Goal: Transaction & Acquisition: Purchase product/service

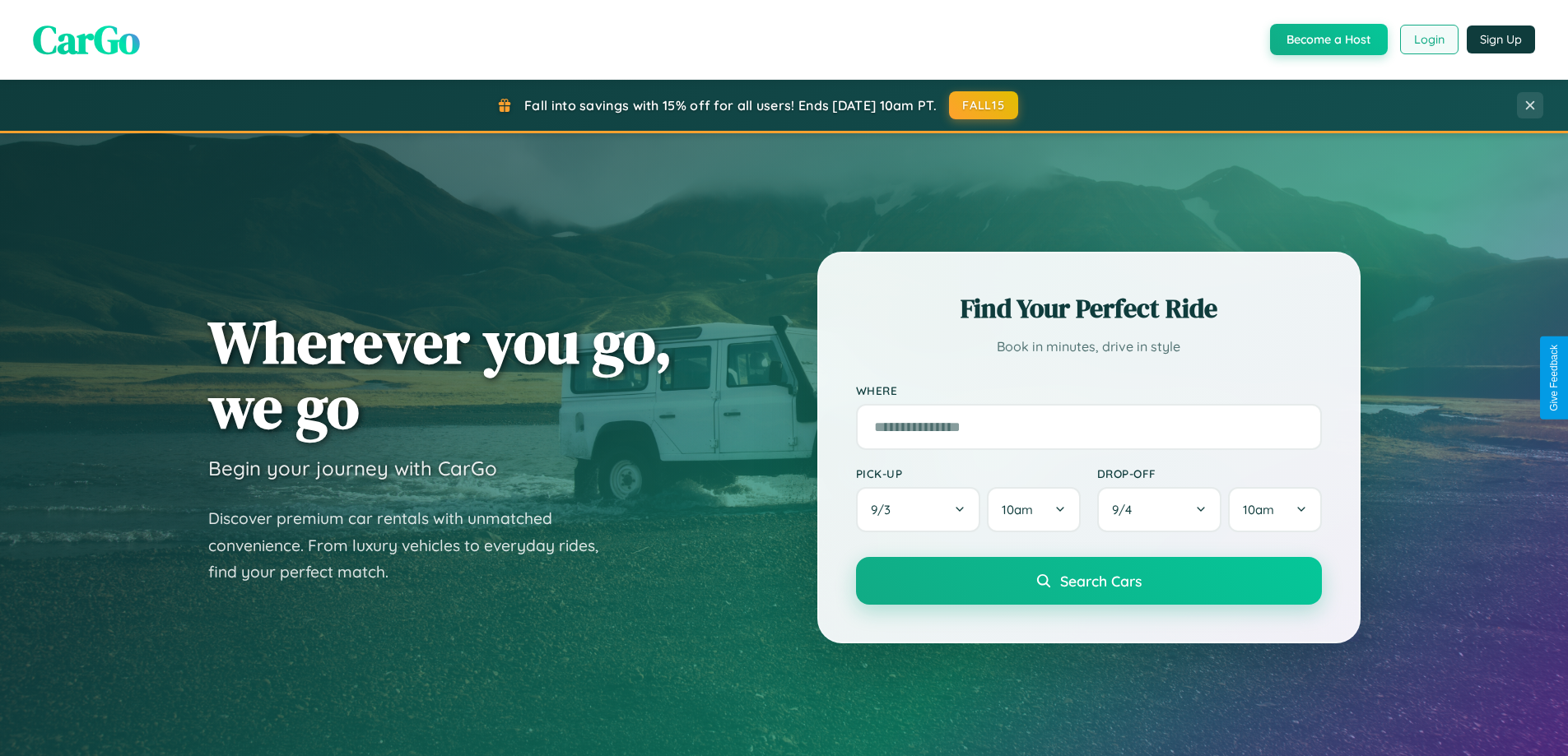
click at [1428, 40] on button "Login" at bounding box center [1429, 39] width 59 height 29
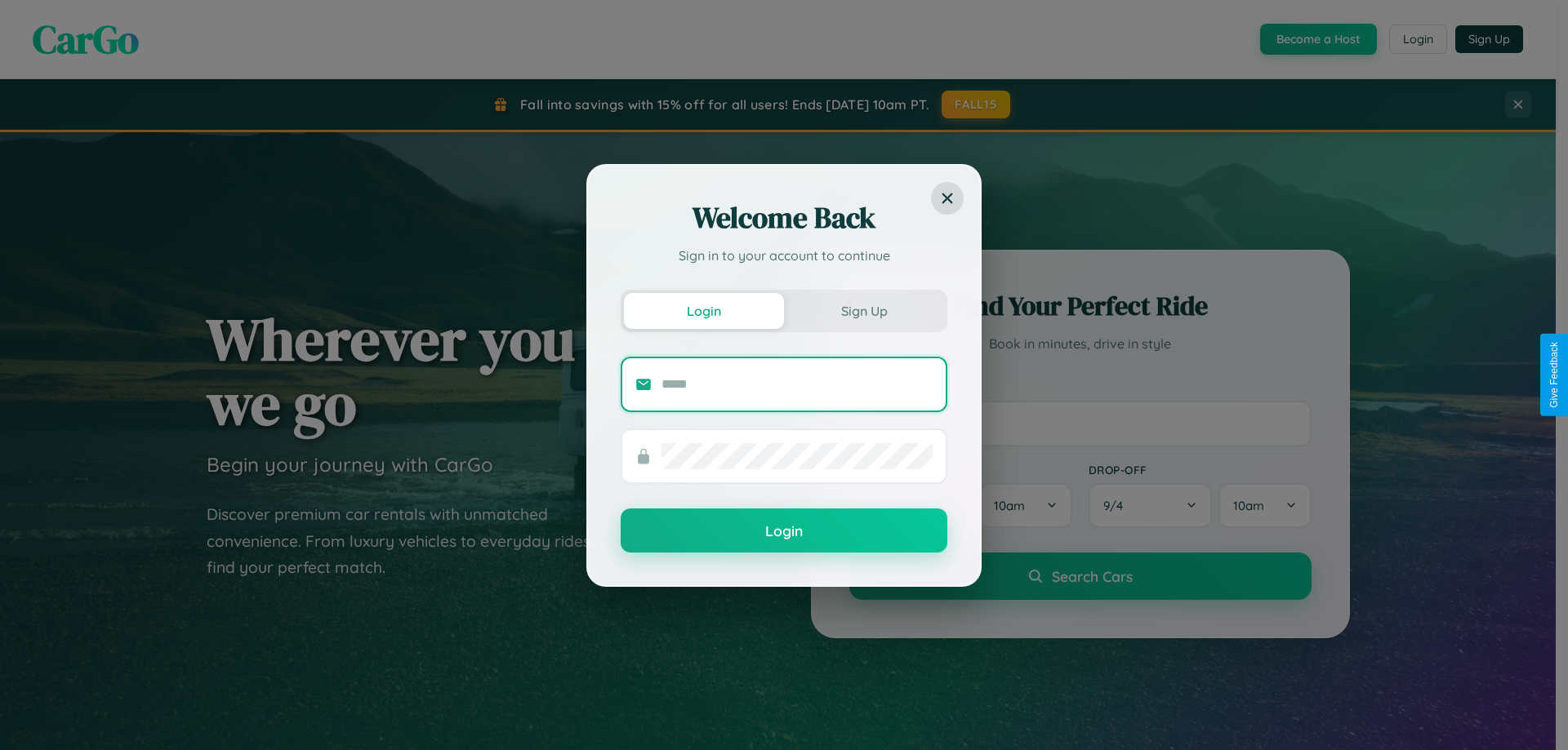
click at [797, 383] on input "text" at bounding box center [796, 384] width 271 height 26
type input "**********"
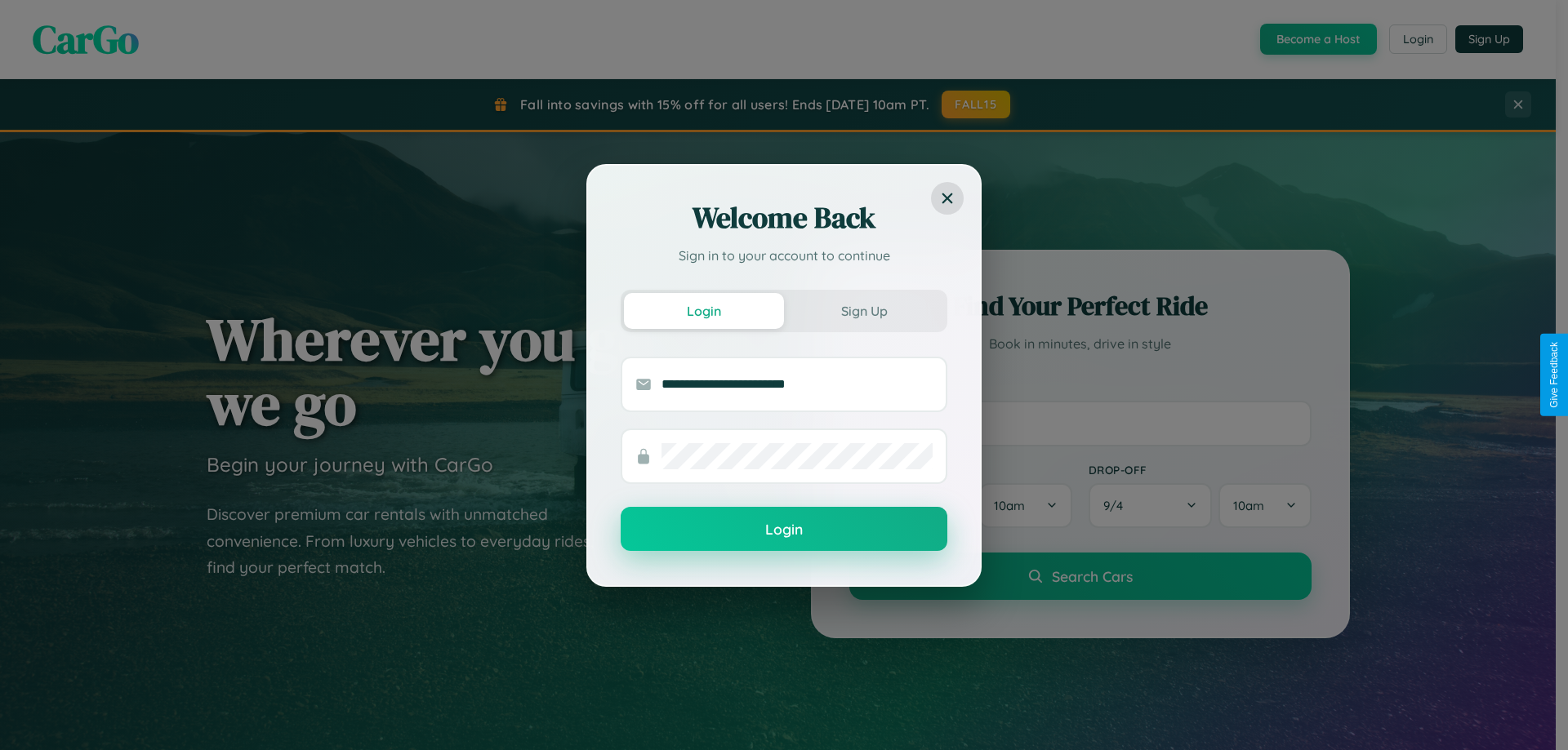
click at [784, 530] on button "Login" at bounding box center [784, 529] width 326 height 44
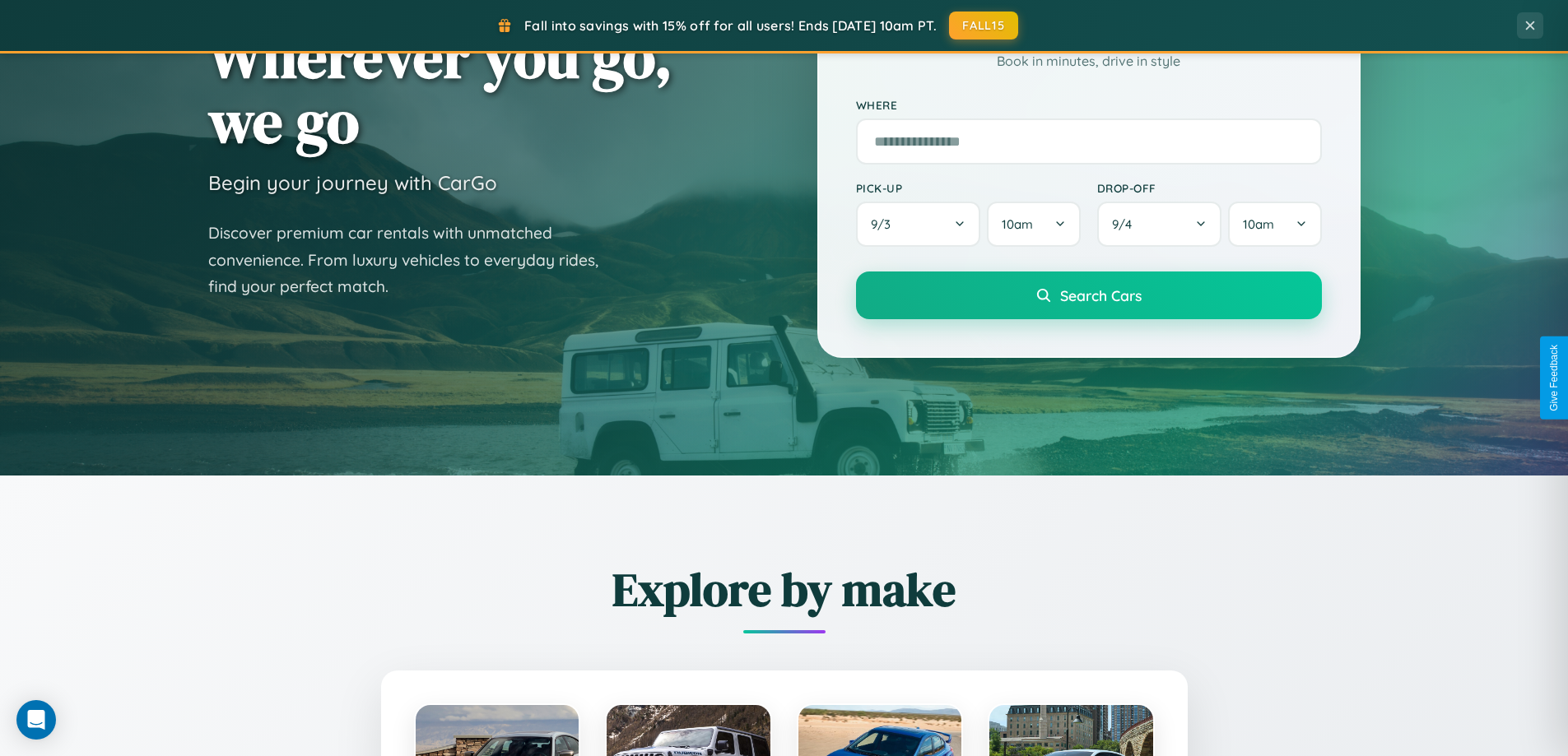
scroll to position [710, 0]
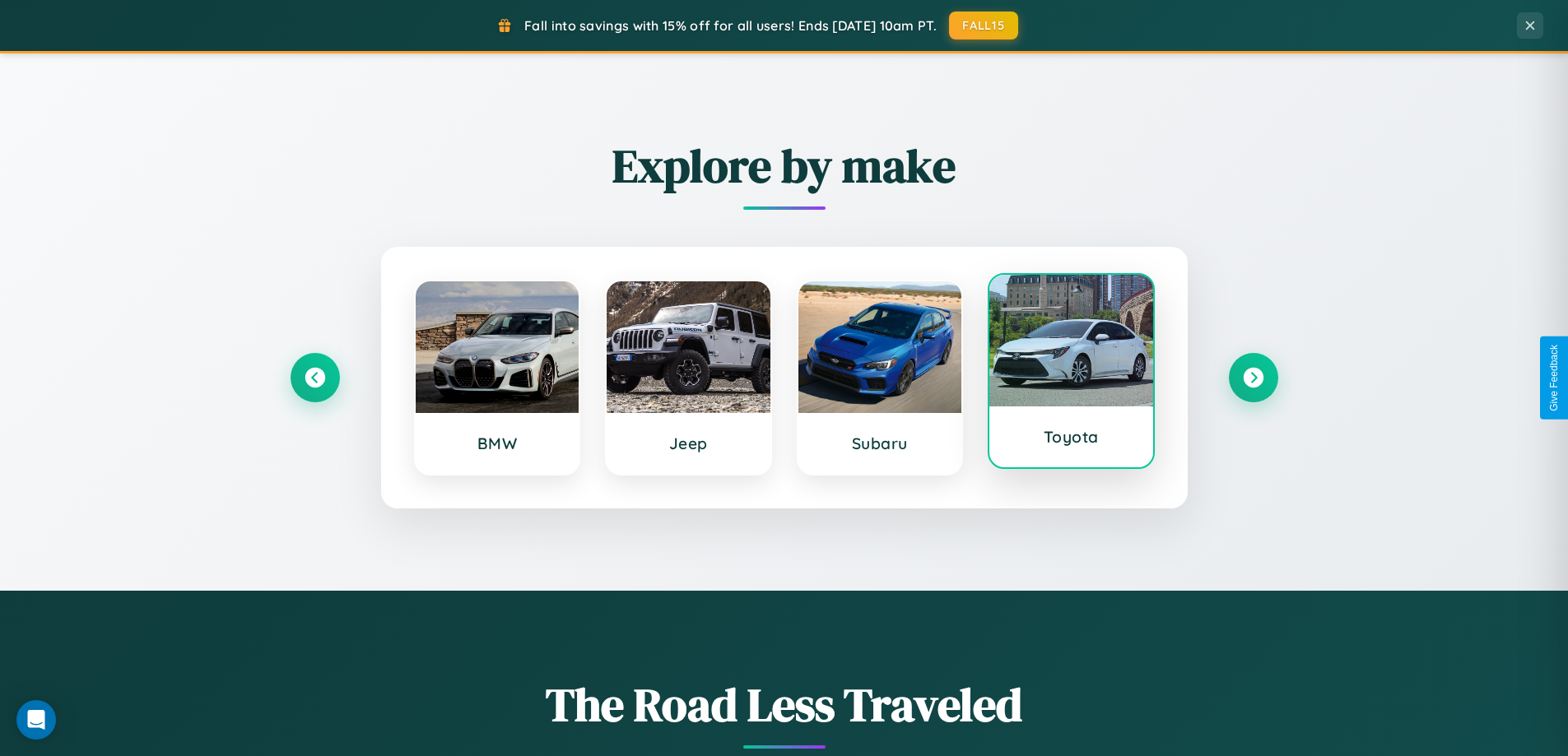
click at [1071, 374] on div at bounding box center [1071, 340] width 164 height 131
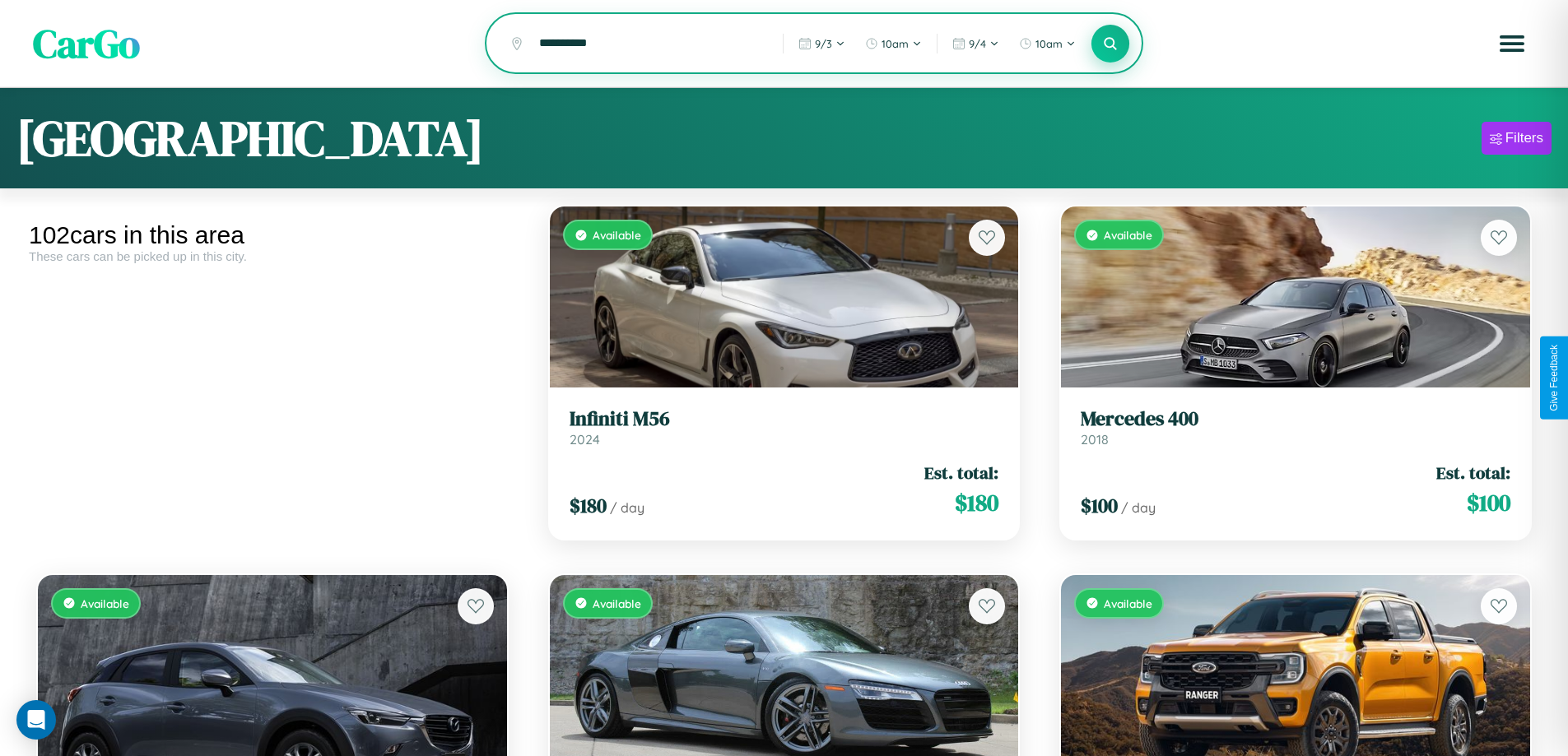
click at [1111, 44] on icon at bounding box center [1111, 43] width 16 height 16
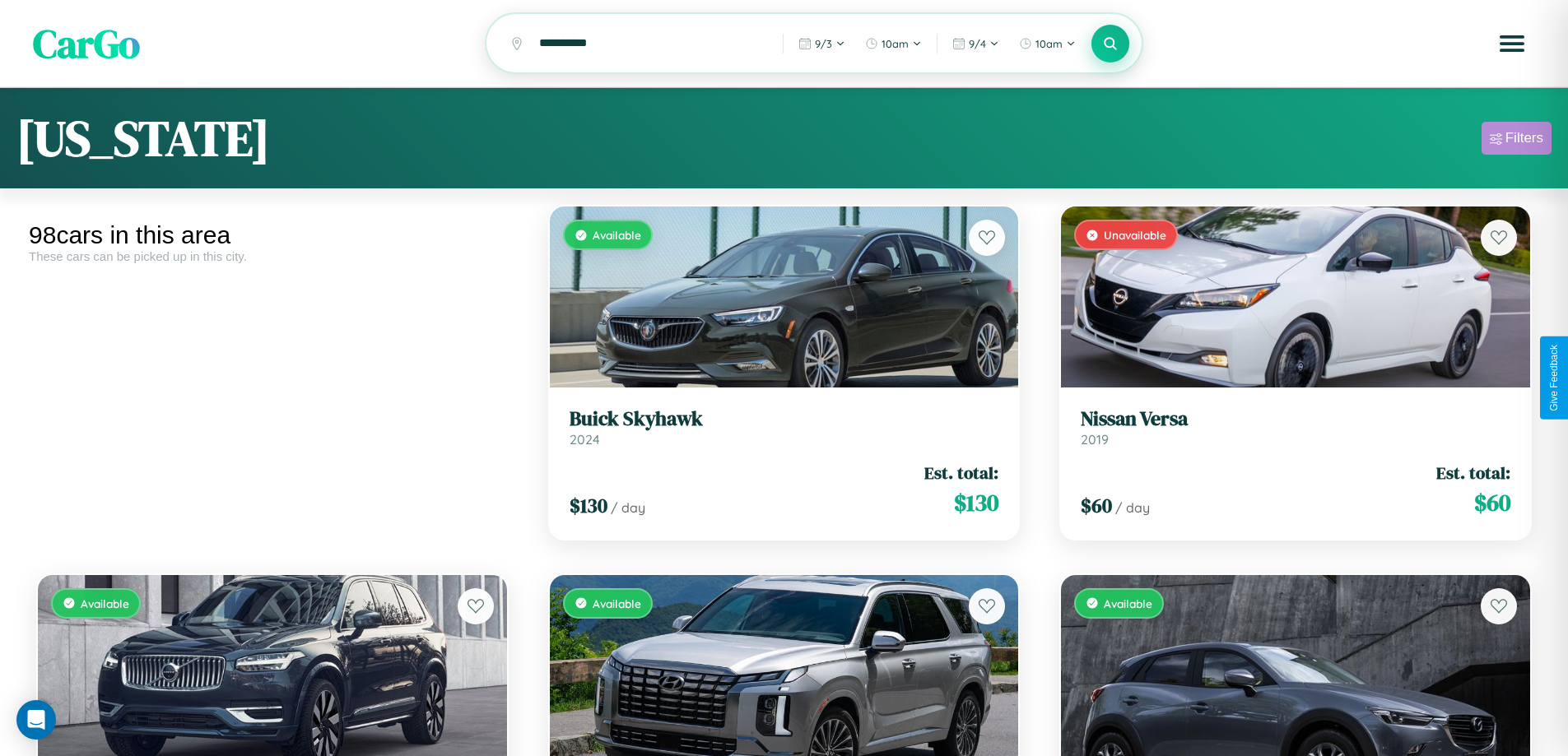
click at [1516, 141] on div "Filters" at bounding box center [1525, 138] width 38 height 16
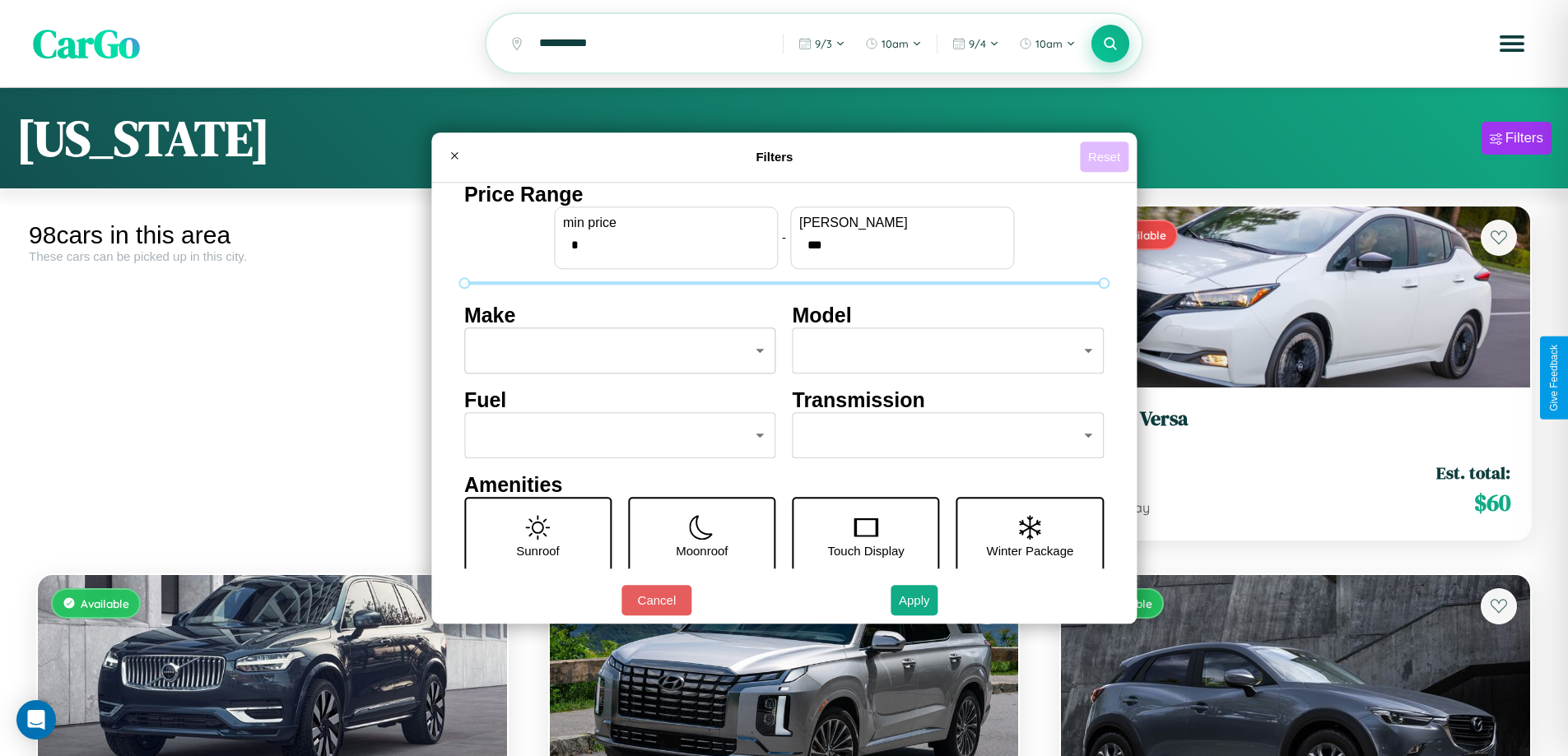
click at [1106, 156] on button "Reset" at bounding box center [1103, 157] width 48 height 30
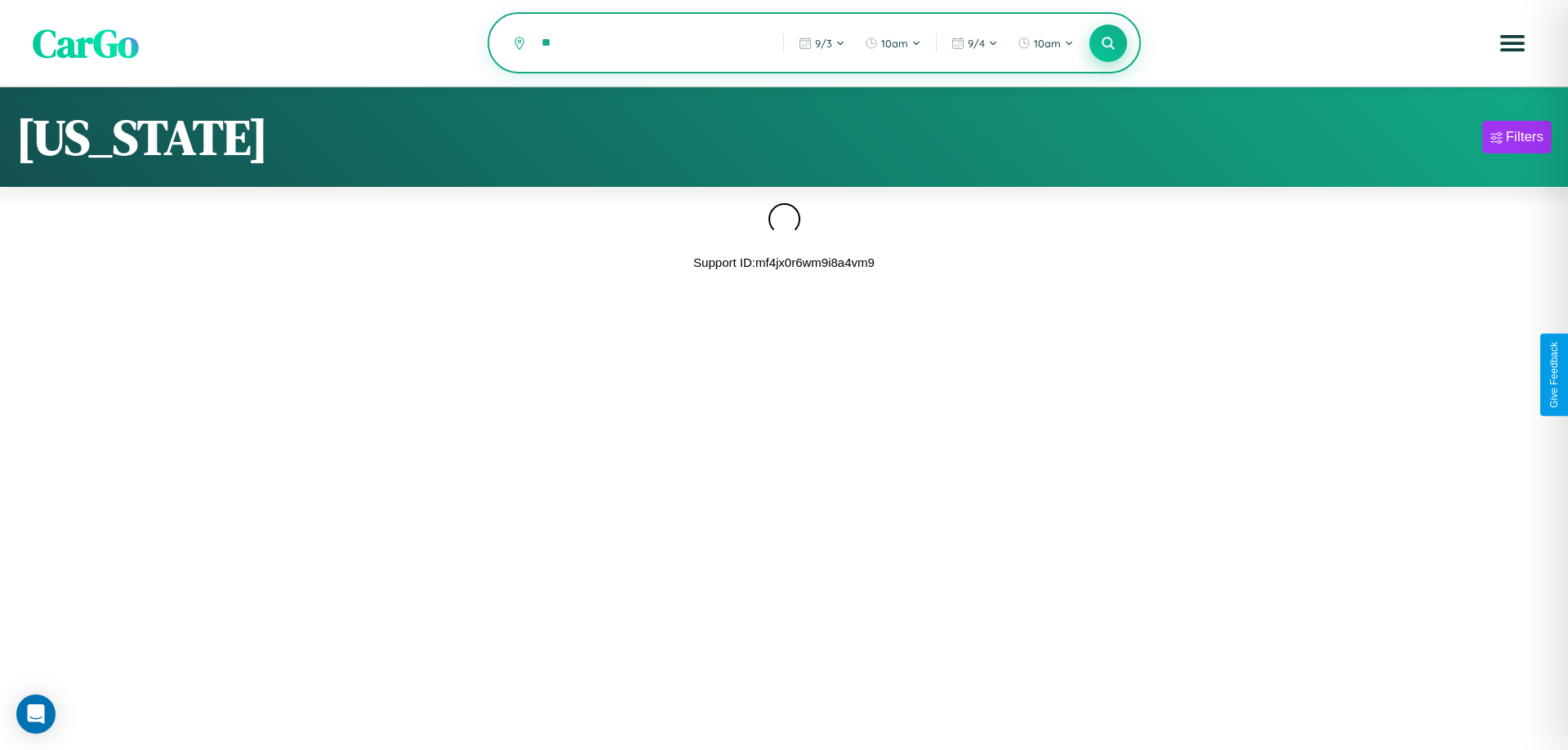
type input "*"
type input "******"
click at [1108, 43] on icon at bounding box center [1108, 42] width 16 height 16
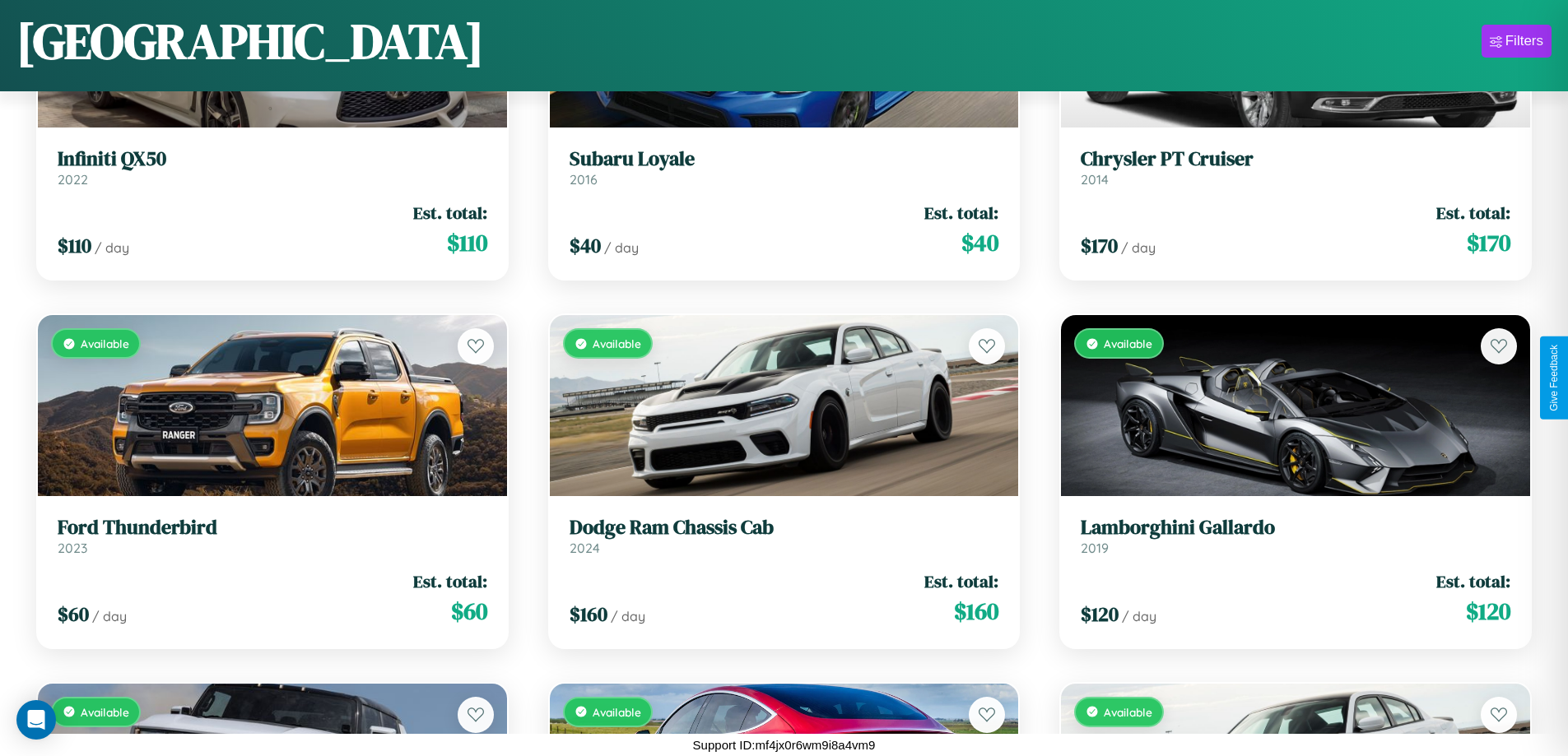
scroll to position [6864, 0]
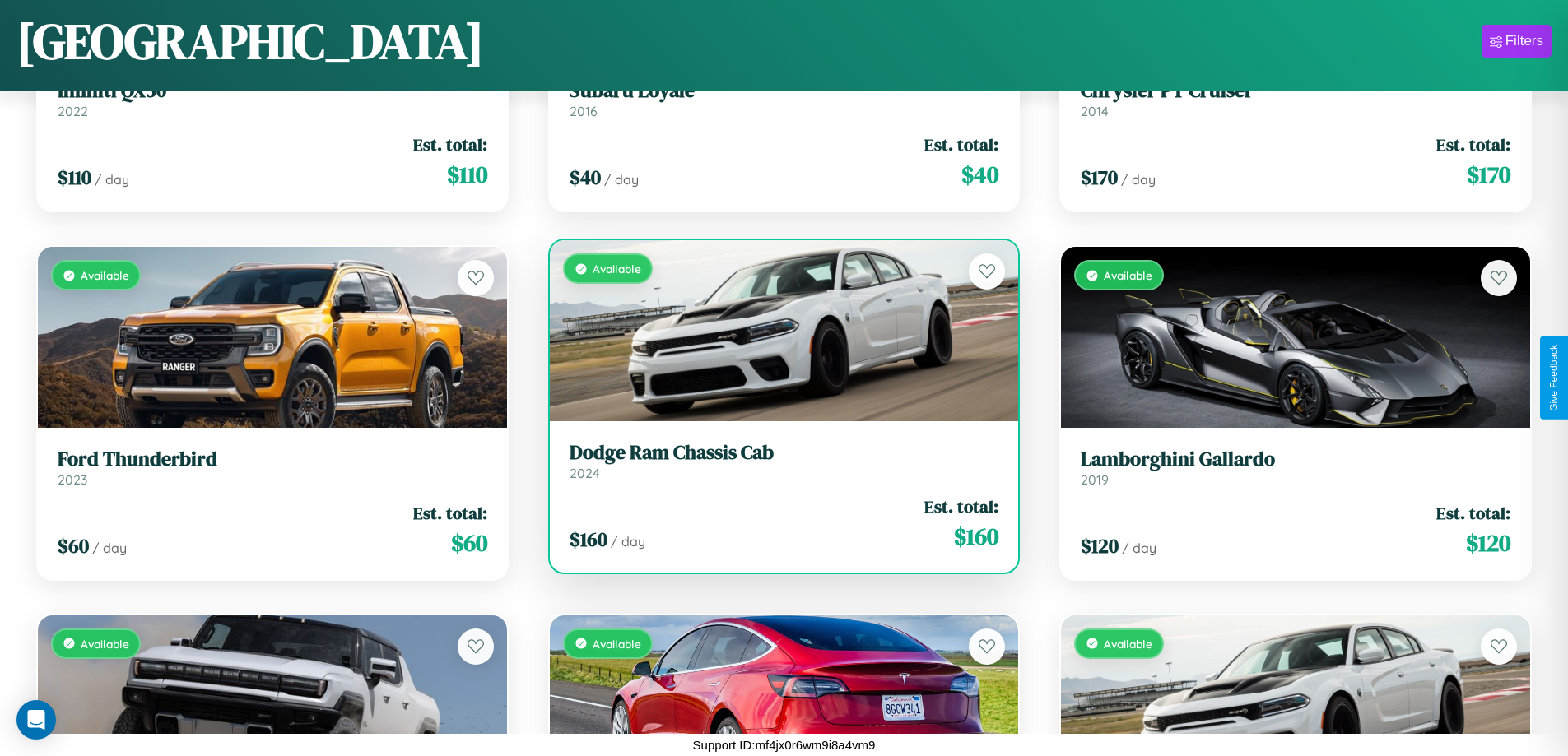
click at [777, 468] on link "Dodge Ram Chassis Cab 2024" at bounding box center [784, 461] width 430 height 41
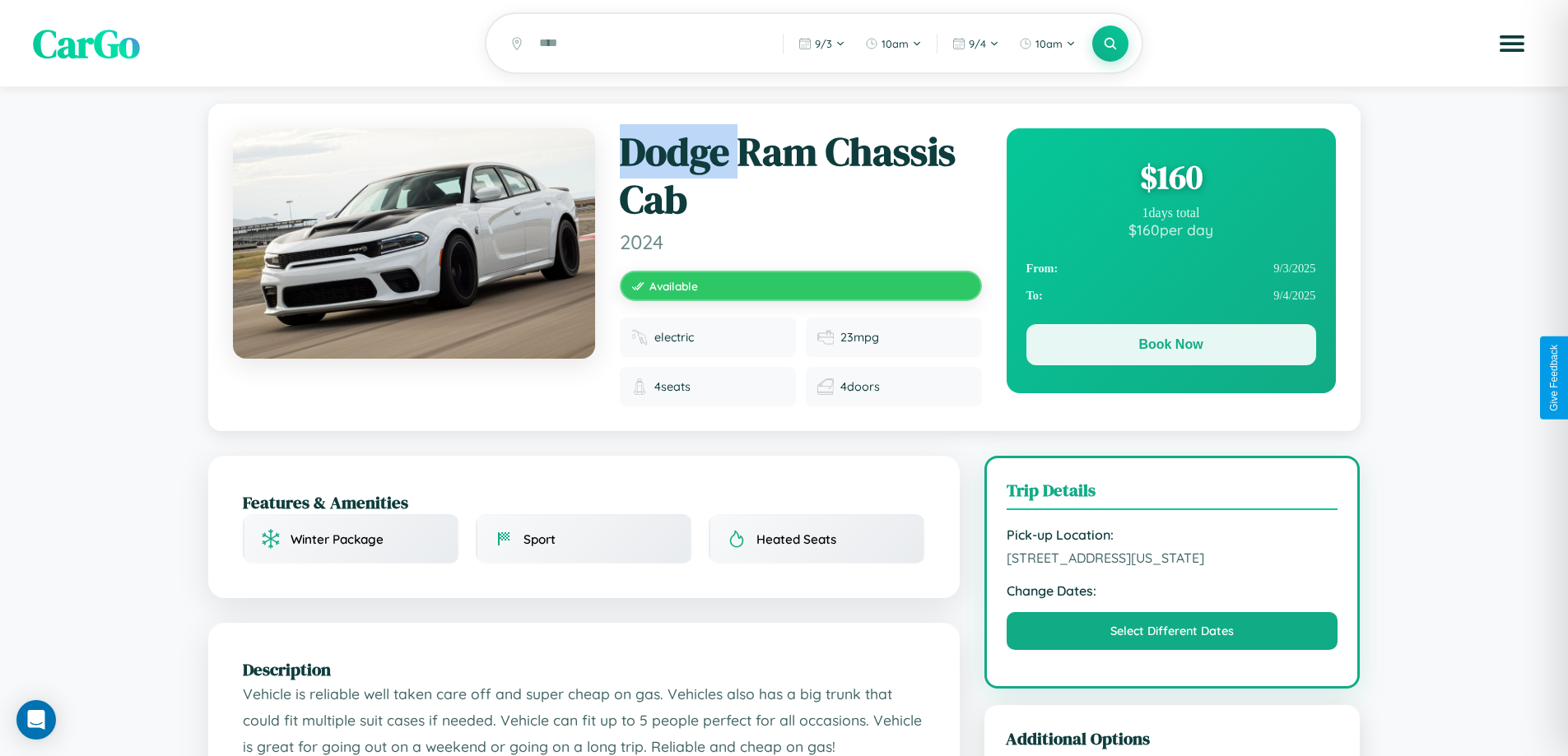
click at [1170, 348] on button "Book Now" at bounding box center [1171, 345] width 290 height 42
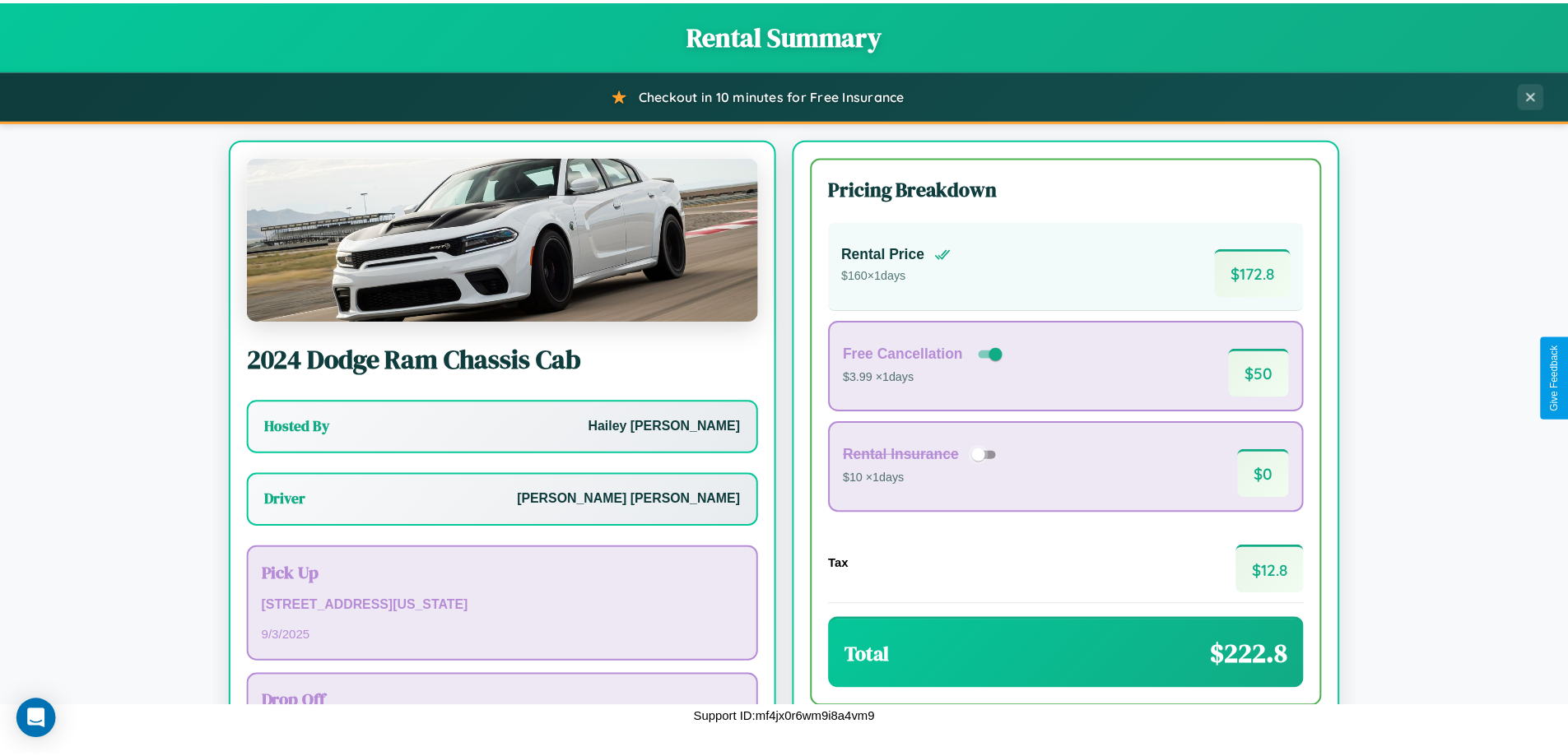
scroll to position [118, 0]
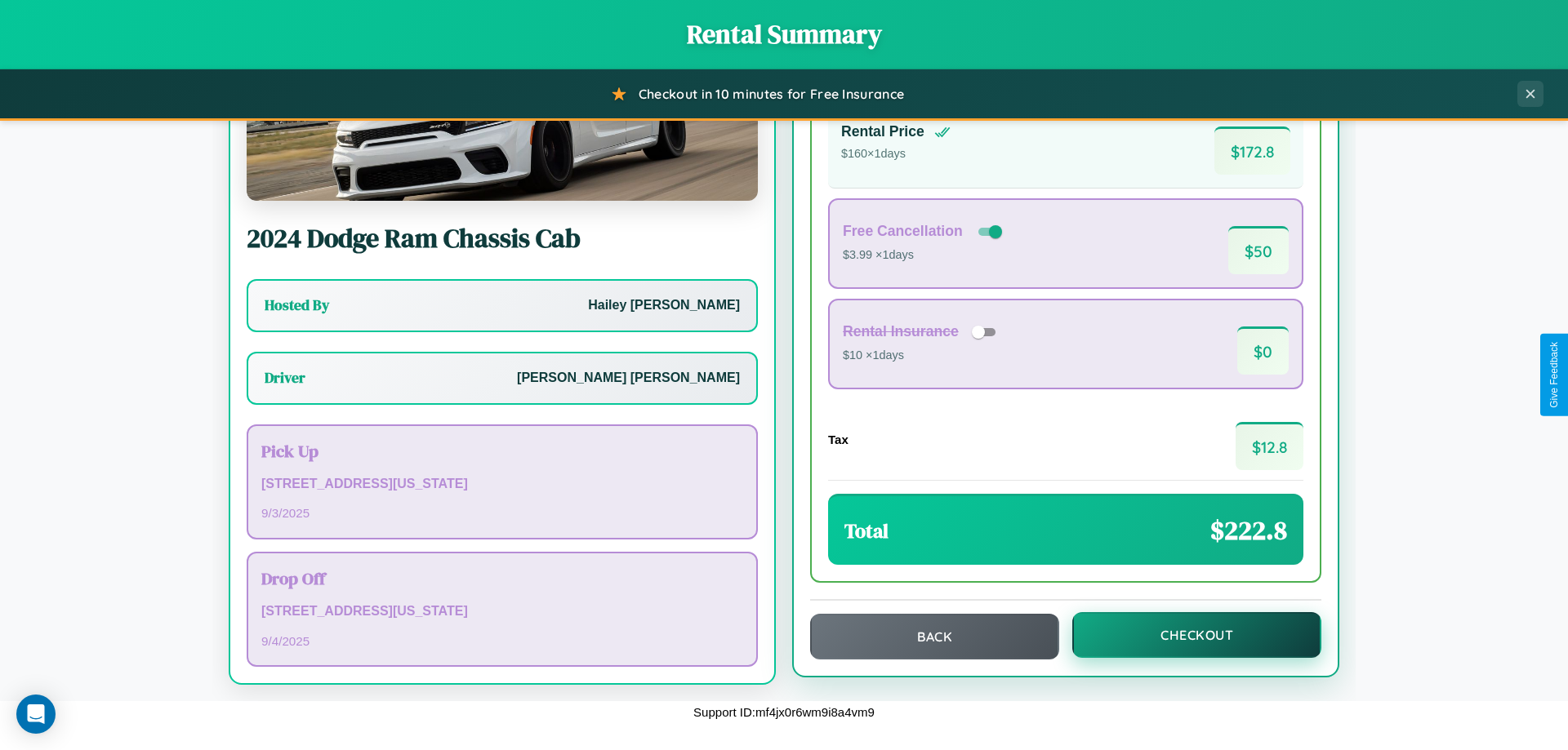
click at [1185, 635] on button "Checkout" at bounding box center [1197, 635] width 249 height 46
